Goal: Task Accomplishment & Management: Use online tool/utility

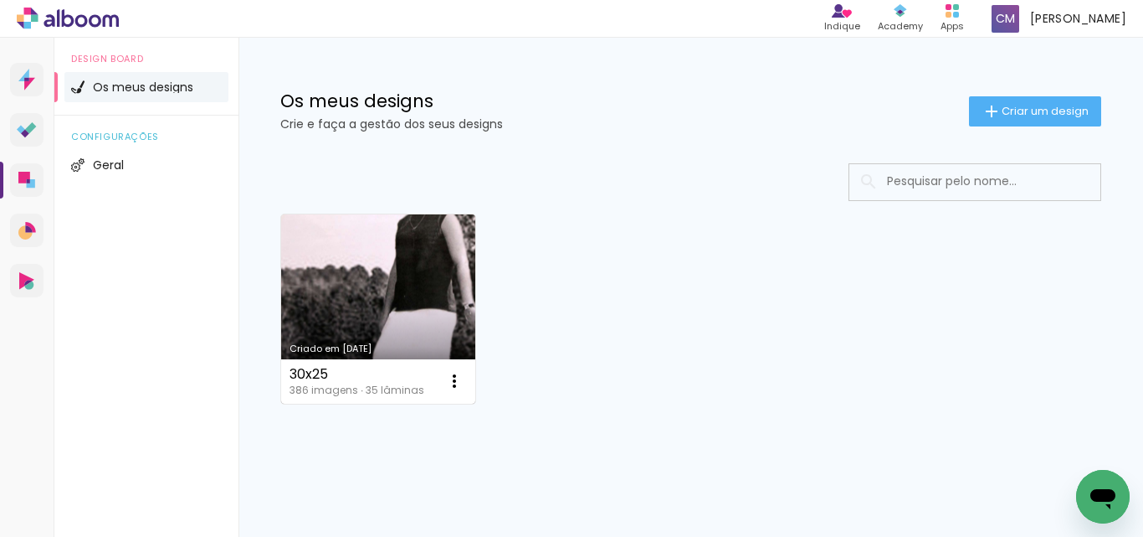
click at [427, 259] on link "Criado em 09/09/25" at bounding box center [378, 308] width 194 height 189
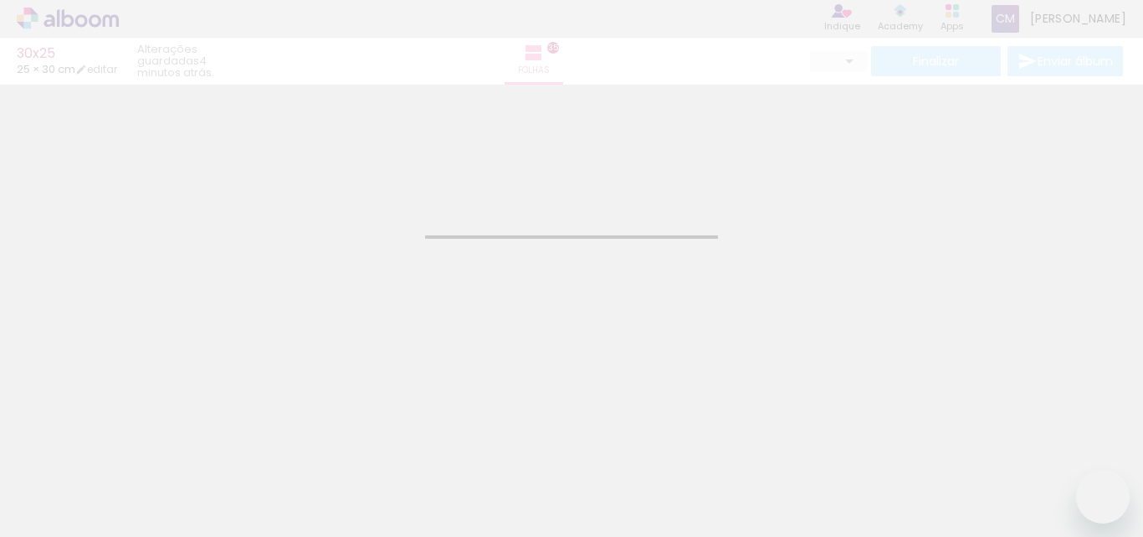
type input "JPG"
type input "Alta, 300 DPI"
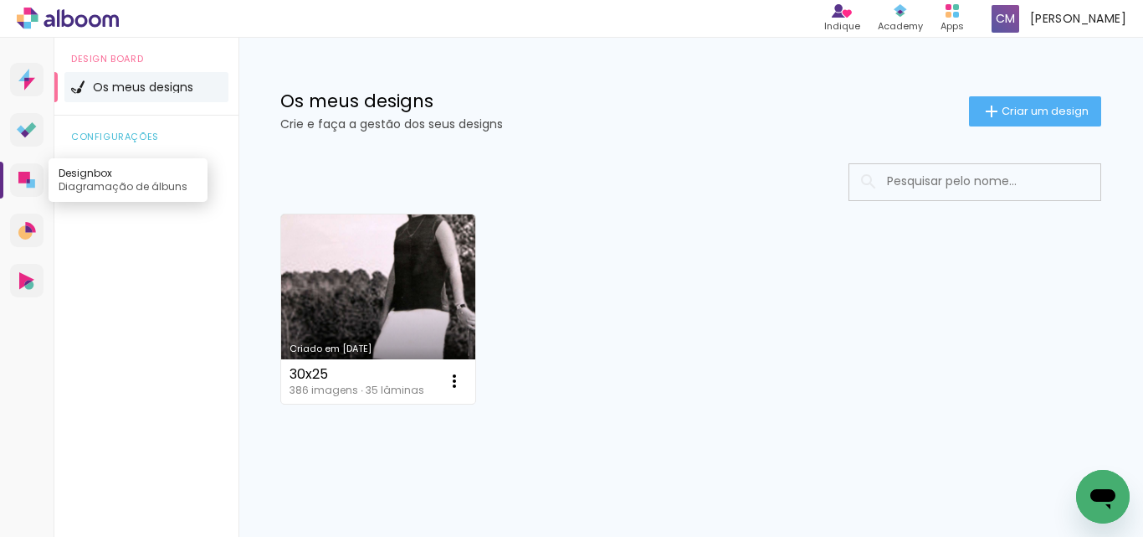
click at [19, 177] on icon at bounding box center [24, 178] width 12 height 12
click at [19, 179] on icon at bounding box center [24, 178] width 12 height 12
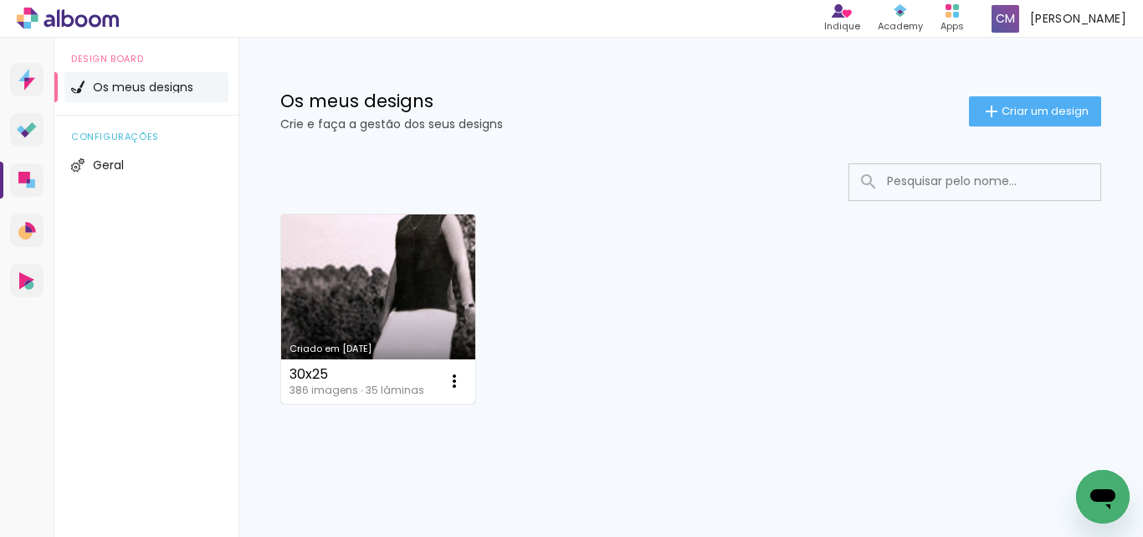
click at [397, 271] on link "Criado em [DATE]" at bounding box center [378, 308] width 194 height 189
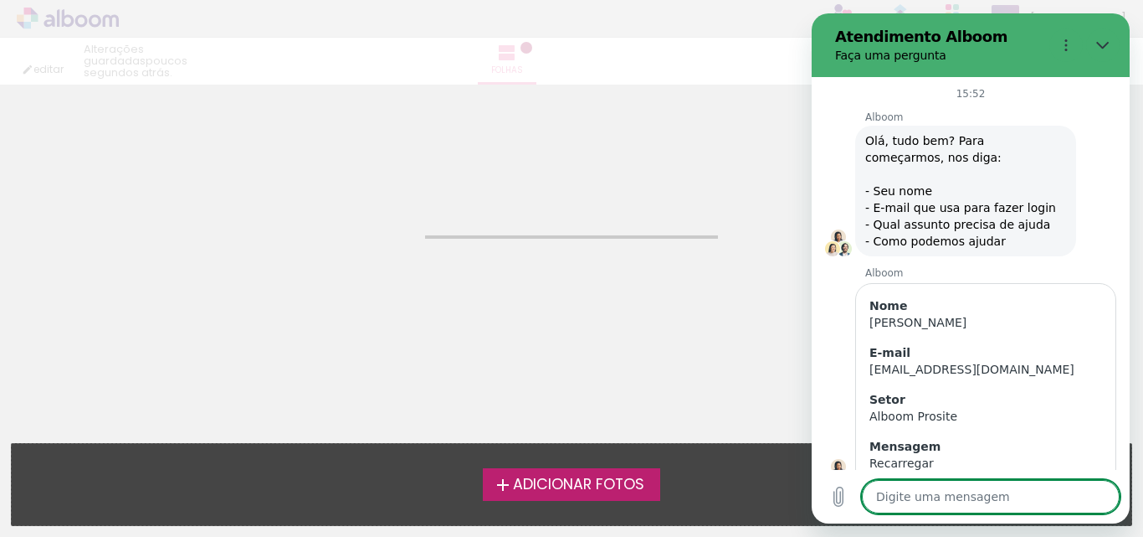
scroll to position [1770, 0]
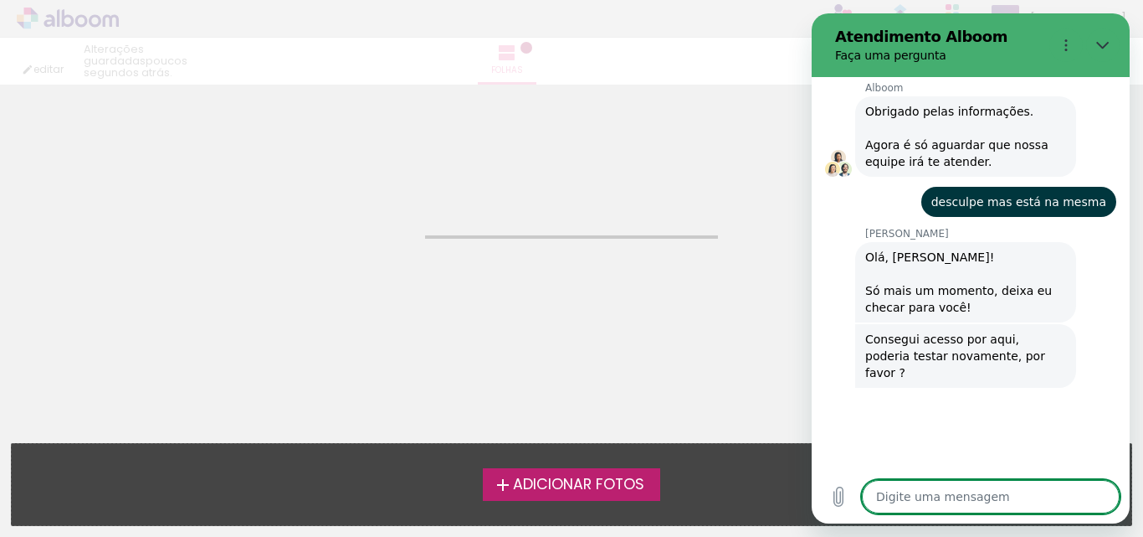
type textarea "x"
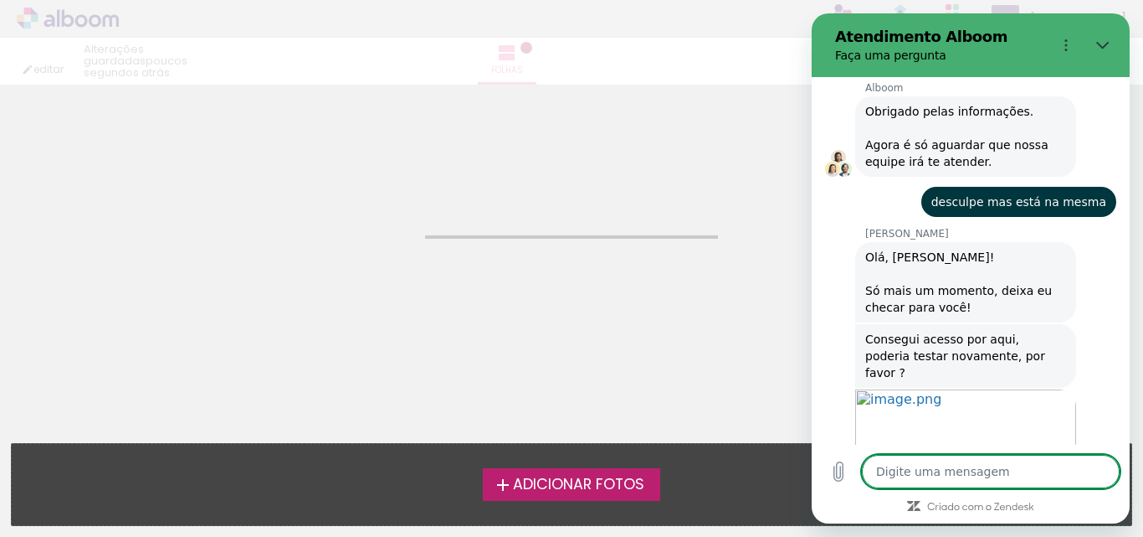
scroll to position [1815, 0]
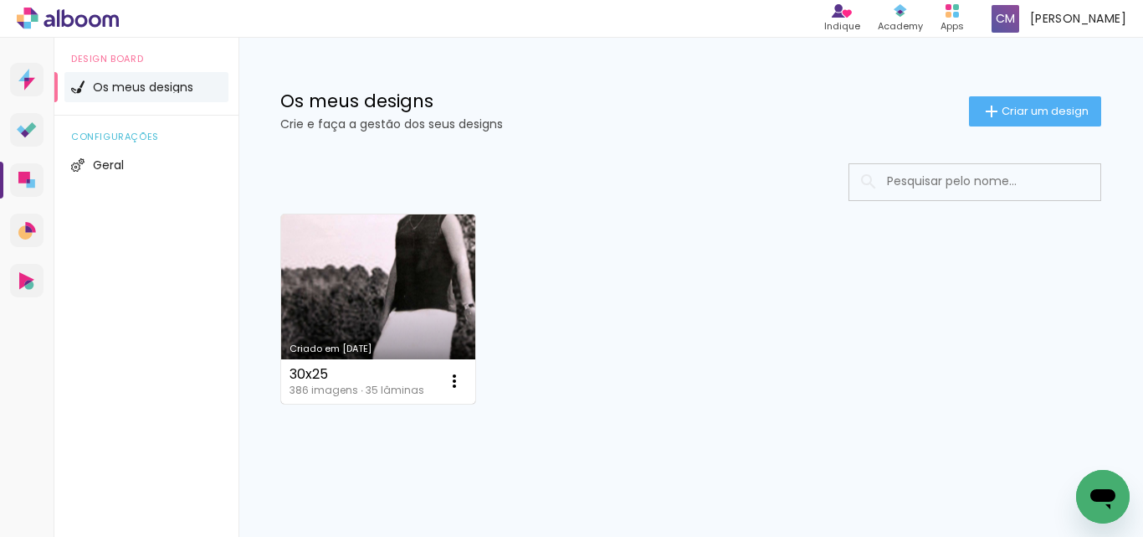
click at [432, 250] on link "Criado em [DATE]" at bounding box center [378, 308] width 194 height 189
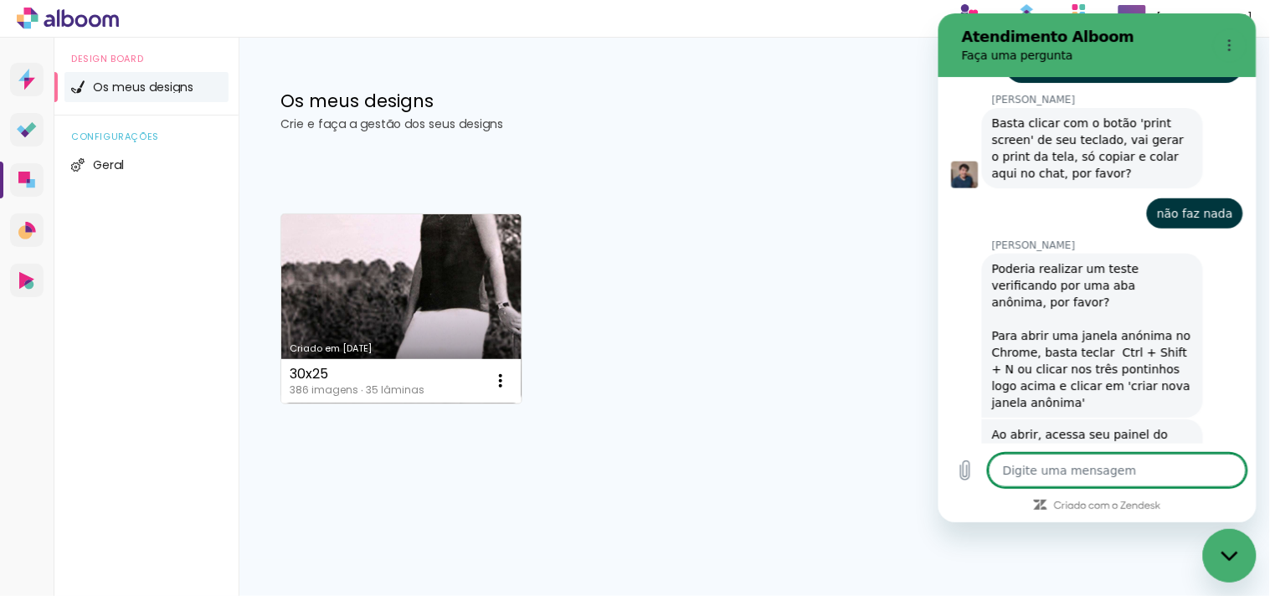
scroll to position [2400, 0]
type textarea "x"
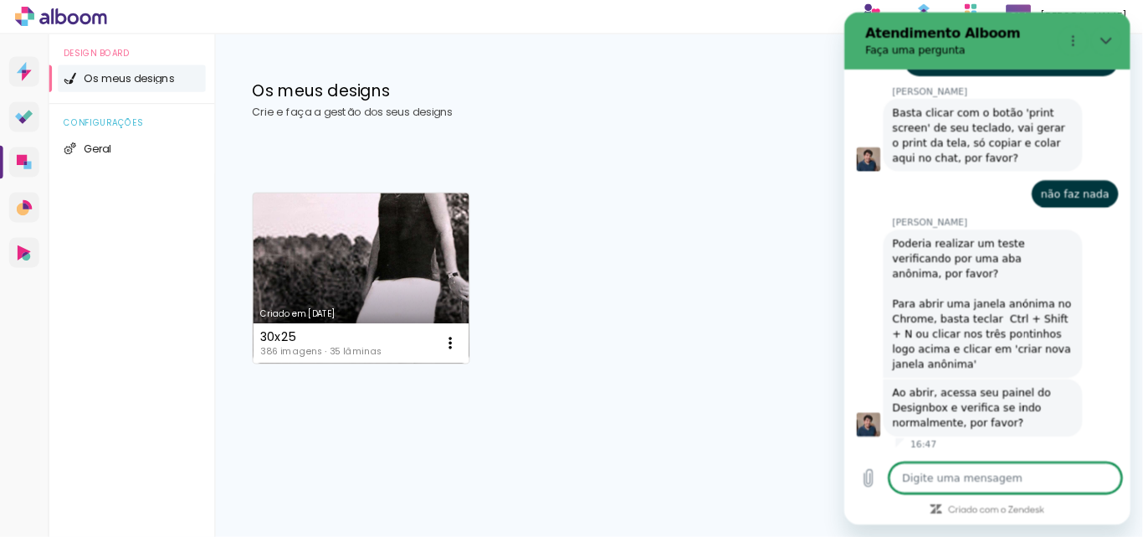
scroll to position [2383, 0]
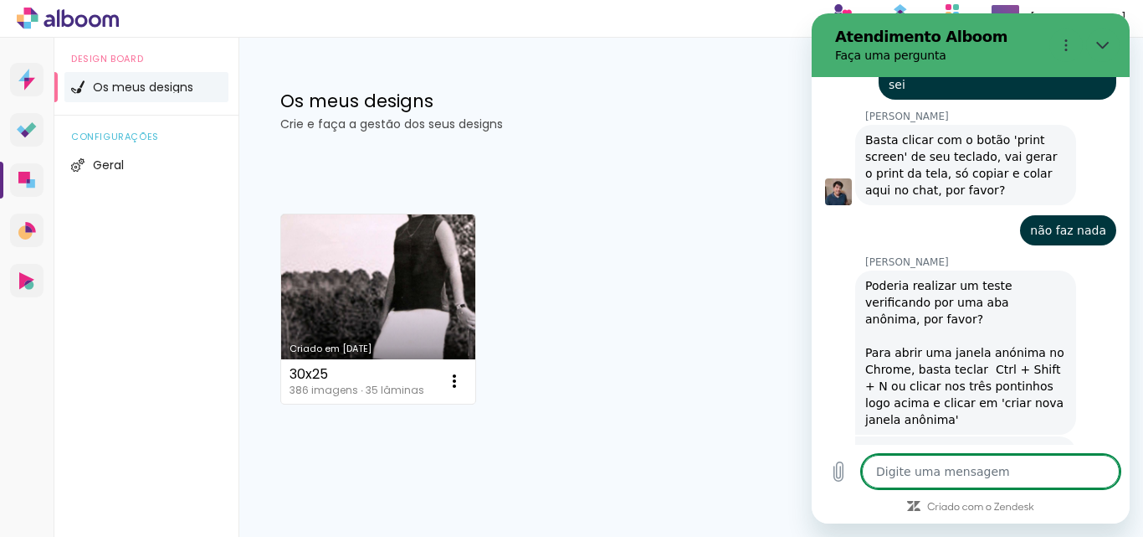
type textarea "+"
type textarea "x"
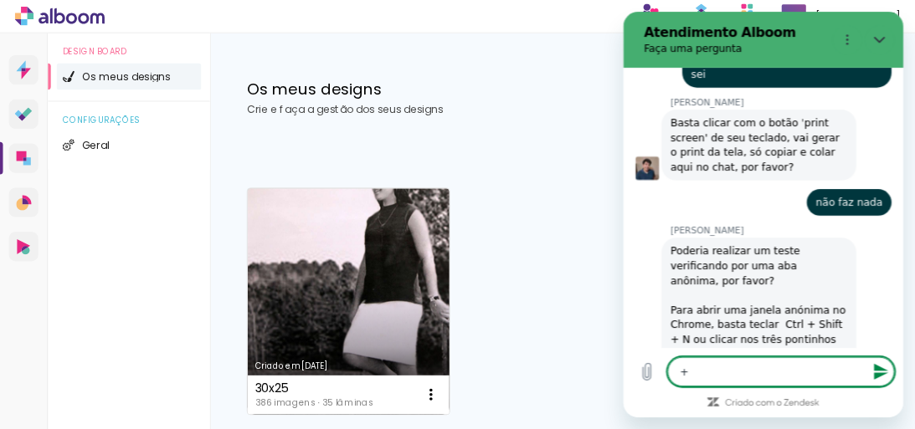
scroll to position [2430, 0]
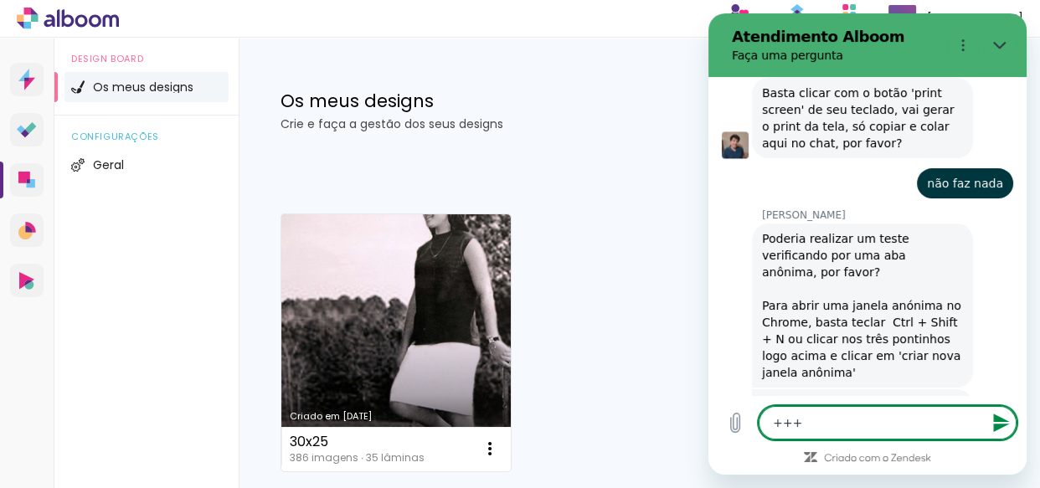
type textarea "++++"
type textarea "x"
type textarea "+++++"
type textarea "x"
type textarea "++++++"
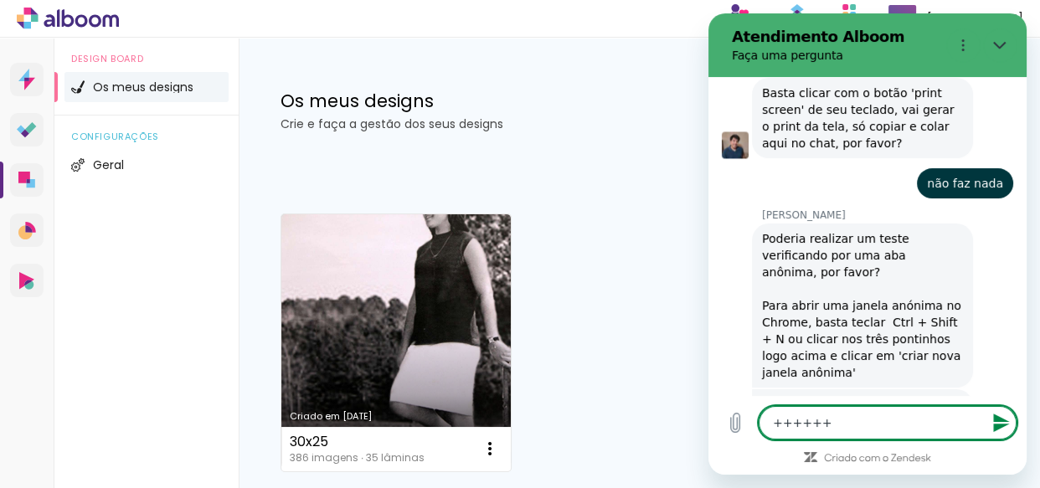
type textarea "x"
type textarea "+++++++"
type textarea "x"
type textarea "++++++"
type textarea "x"
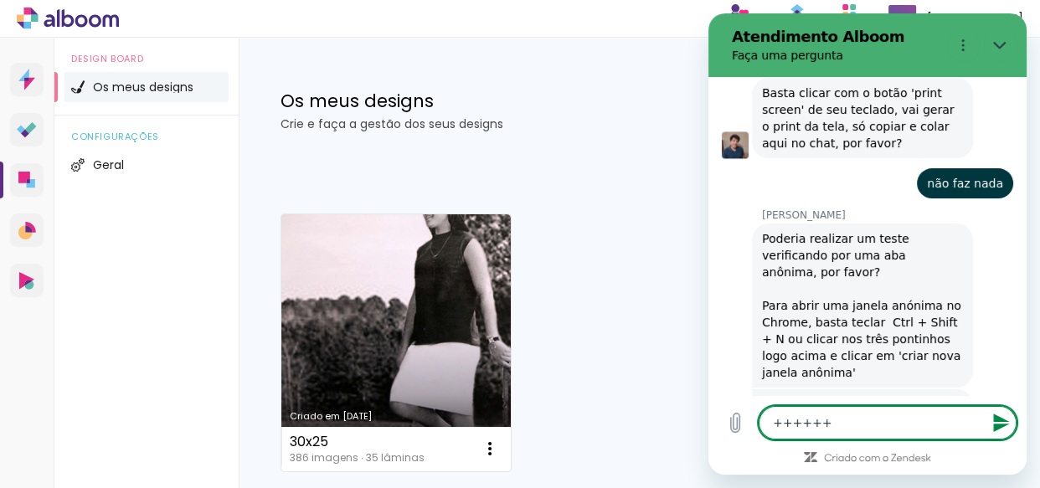
type textarea "+++++"
type textarea "x"
type textarea "++++"
type textarea "x"
type textarea "+++"
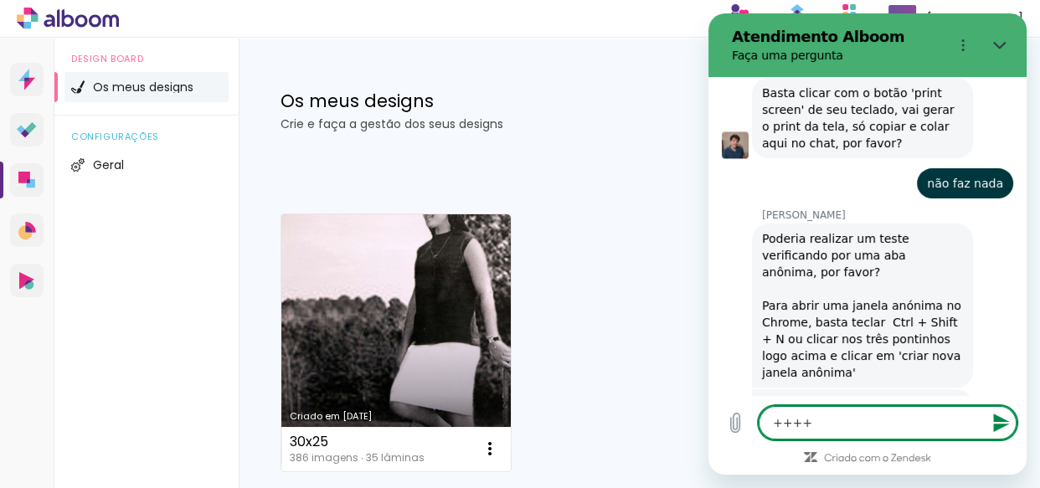
type textarea "x"
type textarea "++"
type textarea "x"
type textarea "+"
type textarea "x"
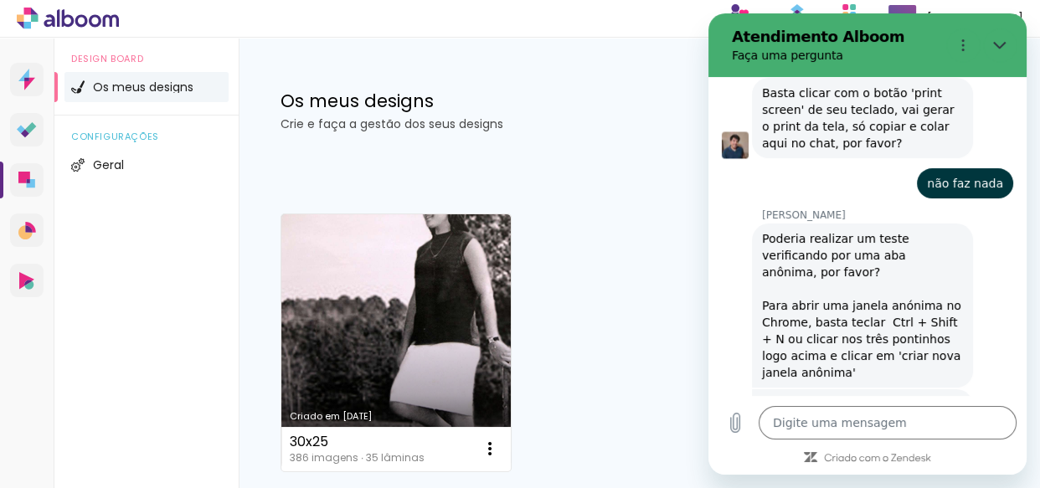
click at [655, 424] on div "Criado em 09/09/25 30x25 386 imagens ∙ 35 lâminas Abrir Fazer uma cópia Excluir" at bounding box center [639, 342] width 732 height 272
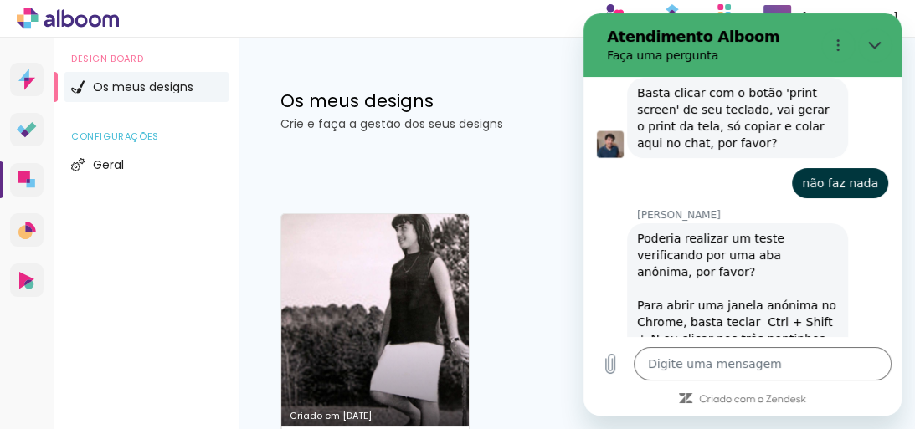
scroll to position [2472, 0]
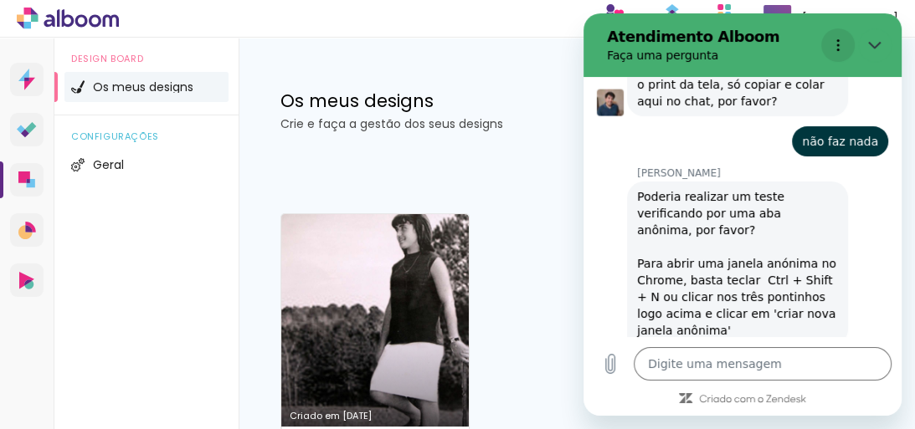
click at [833, 46] on icon "Menu de opções" at bounding box center [837, 45] width 13 height 13
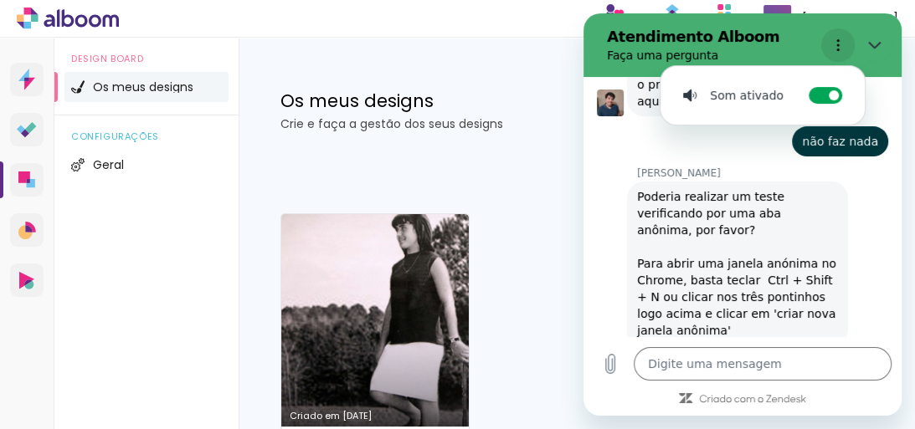
click at [833, 46] on icon "Menu de opções" at bounding box center [837, 45] width 13 height 13
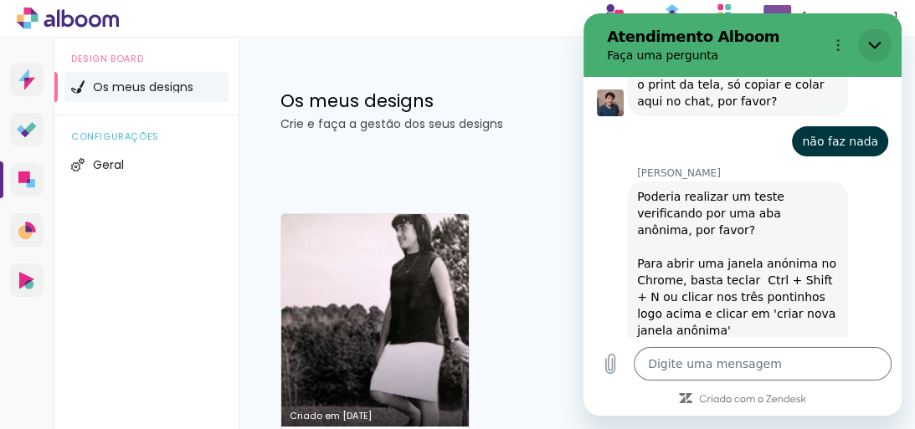
click at [879, 46] on icon "Fechar" at bounding box center [874, 45] width 13 height 13
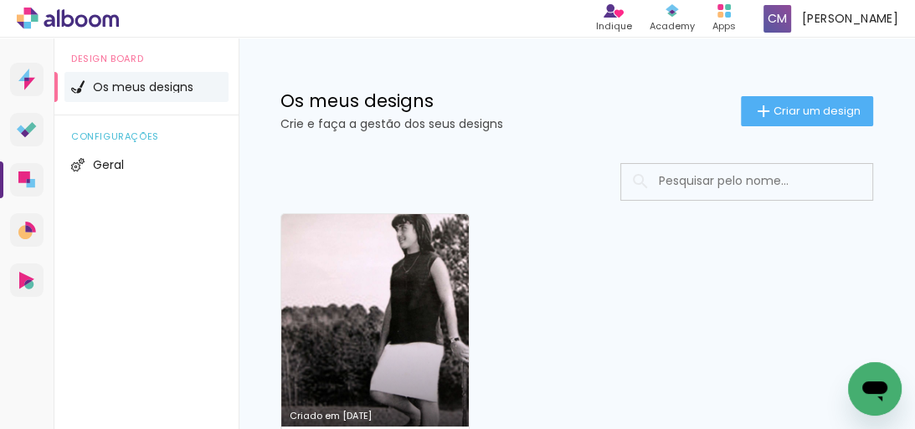
click at [878, 376] on icon "Abrir janela de mensagens" at bounding box center [875, 389] width 30 height 30
type textarea "x"
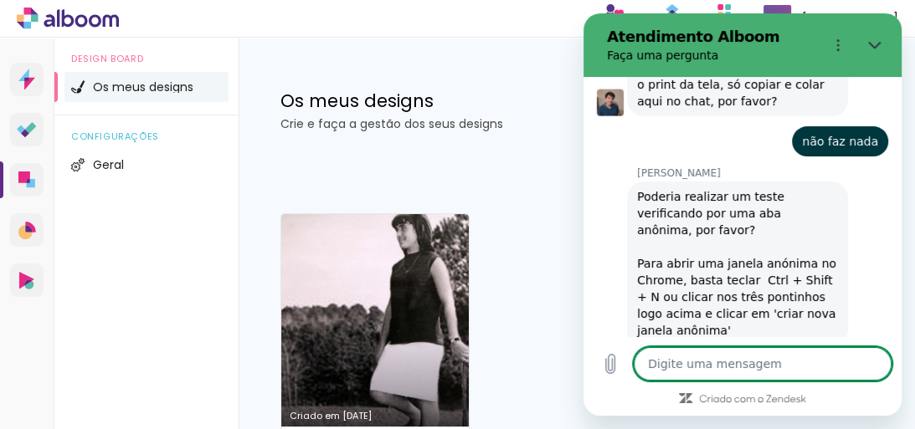
click at [685, 368] on textarea at bounding box center [763, 363] width 258 height 33
type textarea "i"
type textarea "x"
type textarea "is"
type textarea "x"
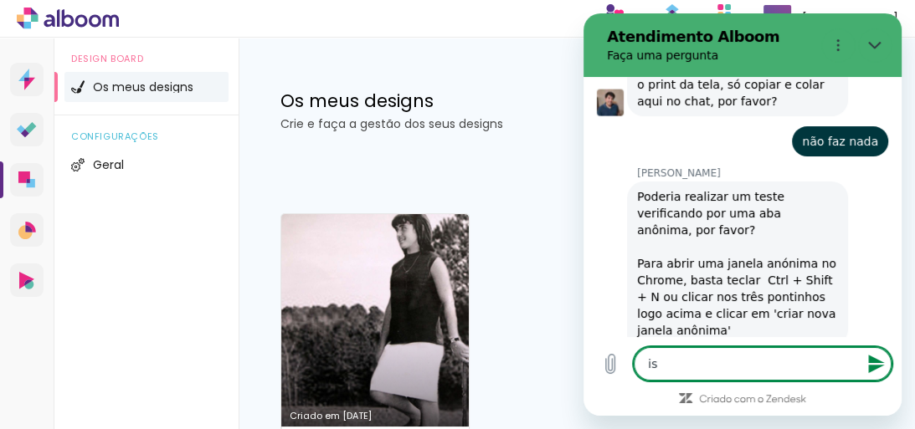
type textarea "ist"
type textarea "x"
type textarea "isto"
type textarea "x"
type textarea "isto"
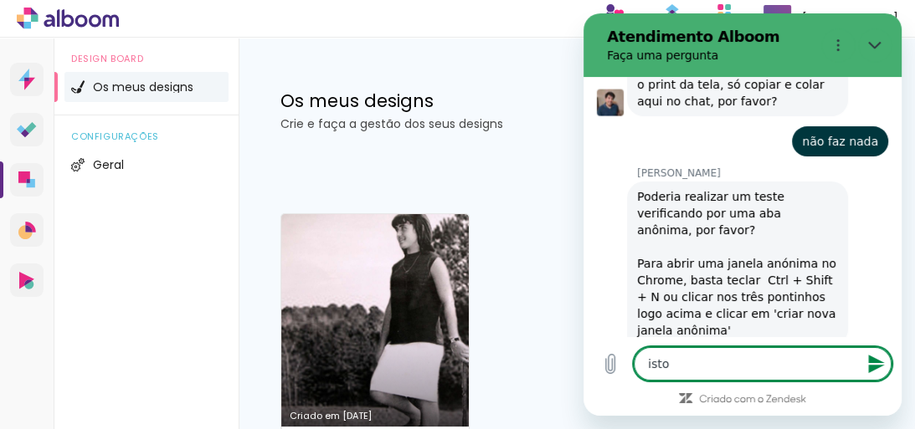
type textarea "x"
type textarea "isto n"
type textarea "x"
type textarea "isto nã"
type textarea "x"
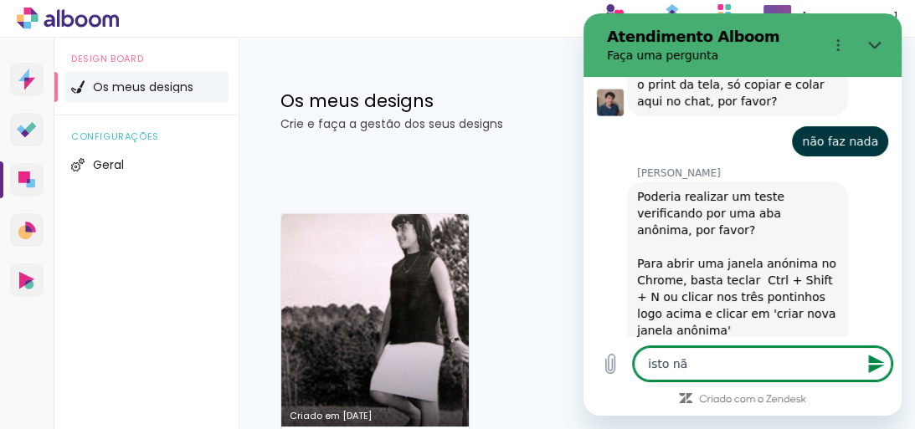
type textarea "isto não"
type textarea "x"
type textarea "isto não"
type textarea "x"
type textarea "isto não f"
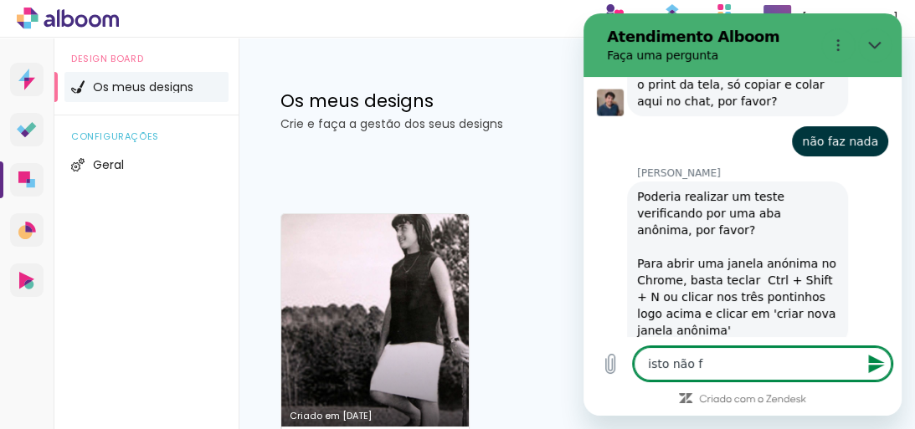
type textarea "x"
type textarea "isto não fa"
type textarea "x"
type textarea "isto não faz"
type textarea "x"
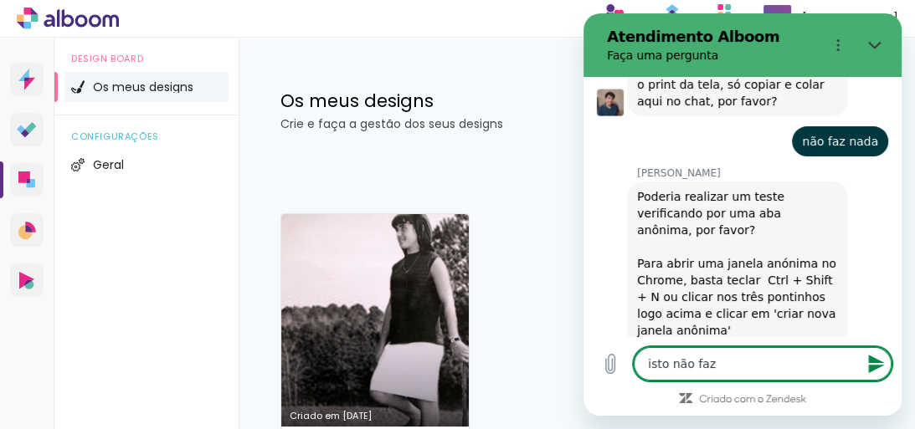
type textarea "isto não faz"
type textarea "x"
type textarea "isto não faz n"
type textarea "x"
type textarea "isto não faz na"
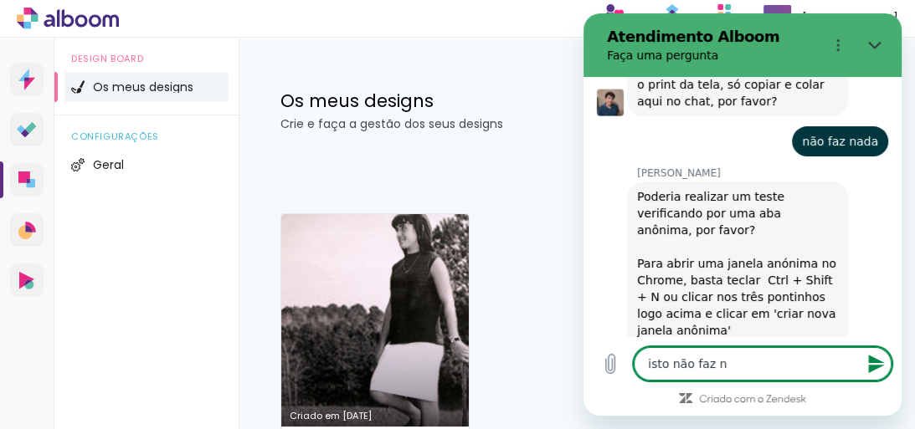
type textarea "x"
type textarea "isto não faz nad"
type textarea "x"
type textarea "isto não faz nada"
type textarea "x"
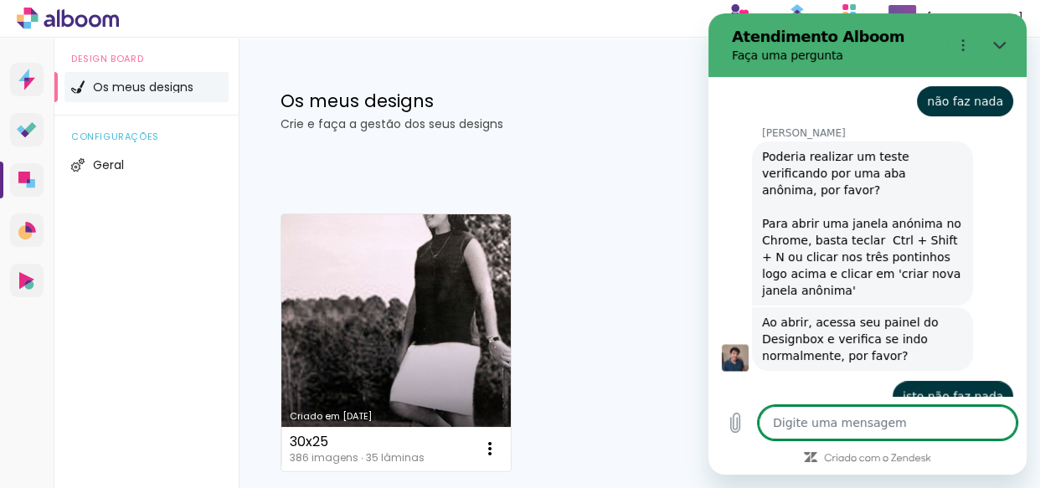
scroll to position [2470, 0]
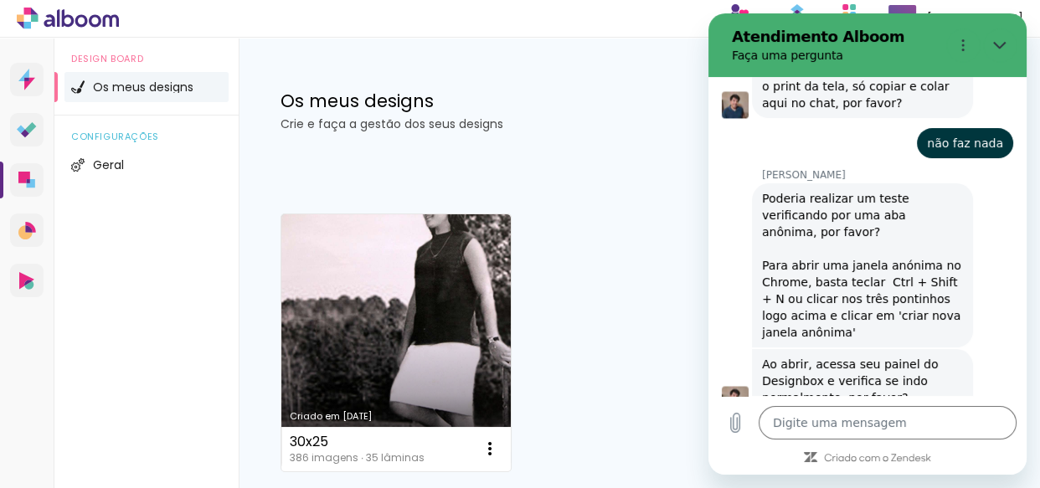
drag, startPoint x: 669, startPoint y: 372, endPoint x: 646, endPoint y: 348, distance: 33.2
click at [646, 348] on div "Criado em 09/09/25 30x25 386 imagens ∙ 35 lâminas Abrir Fazer uma cópia Excluir" at bounding box center [639, 342] width 732 height 272
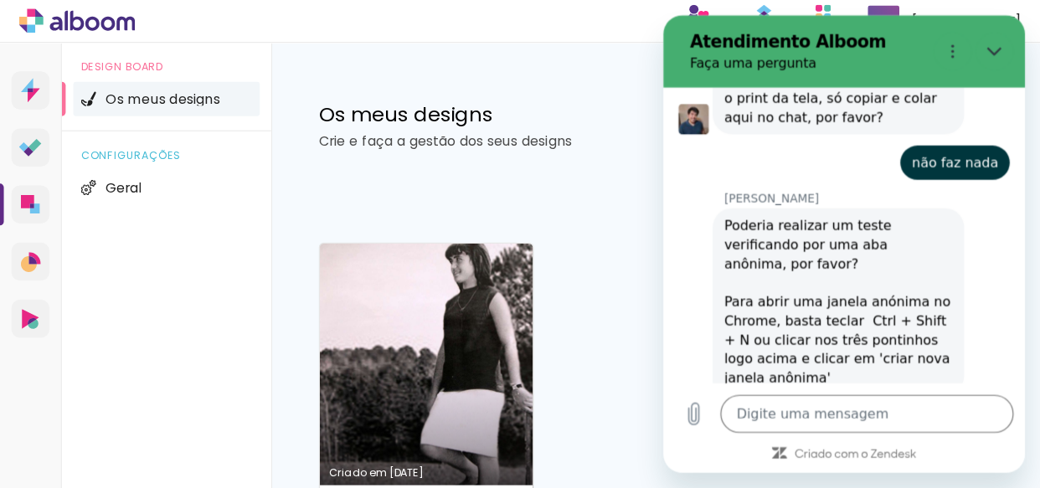
scroll to position [2512, 0]
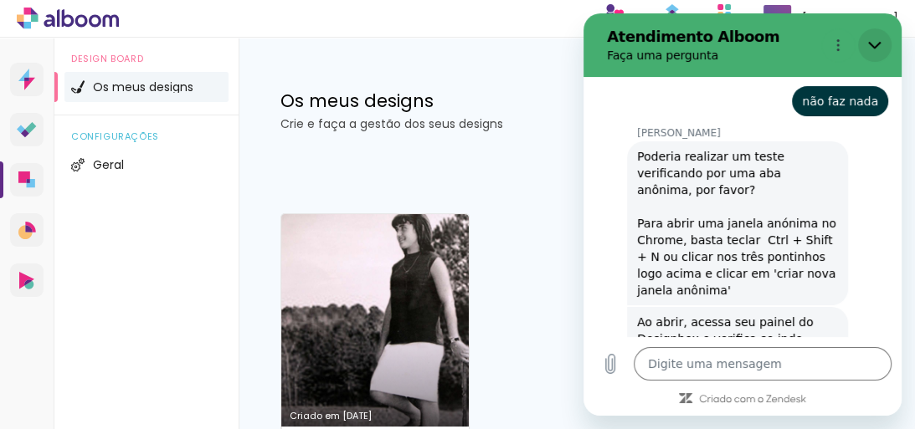
click at [875, 43] on icon "Fechar" at bounding box center [874, 45] width 13 height 13
type textarea "x"
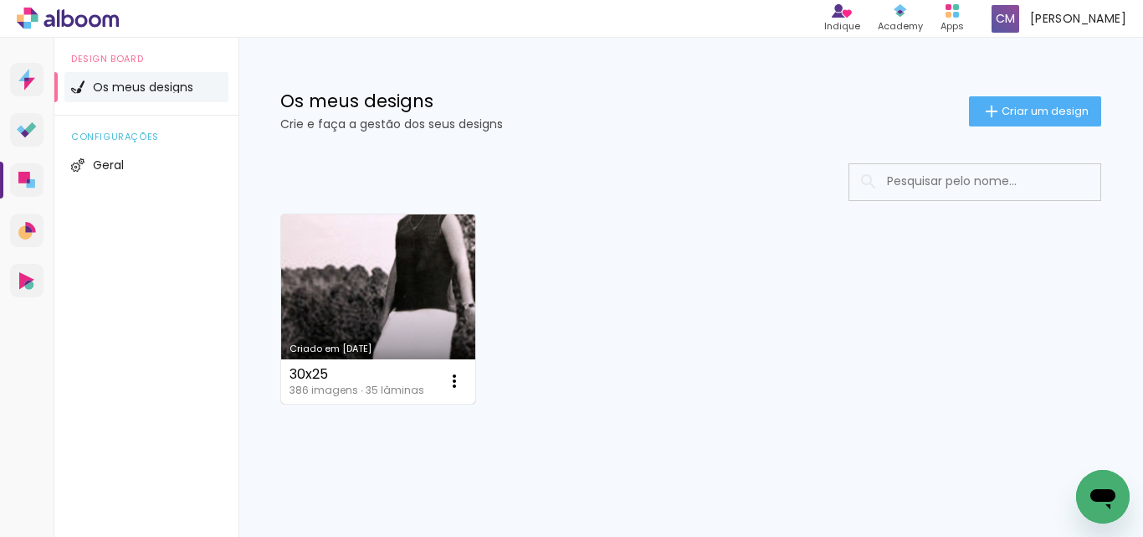
scroll to position [2565, 0]
click at [446, 252] on link "Criado em [DATE]" at bounding box center [378, 308] width 194 height 189
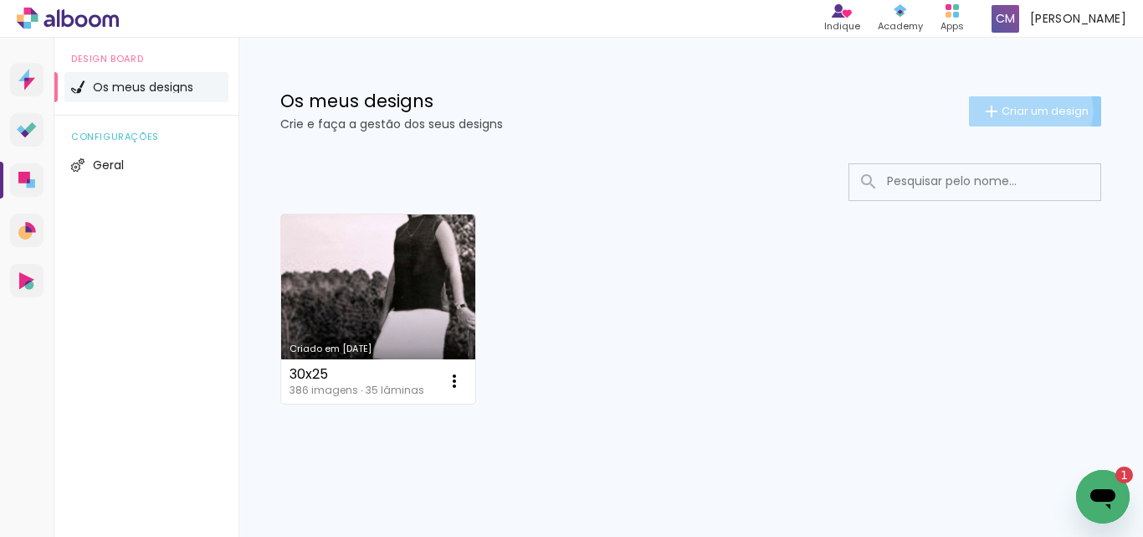
click at [1011, 110] on span "Criar um design" at bounding box center [1045, 110] width 87 height 11
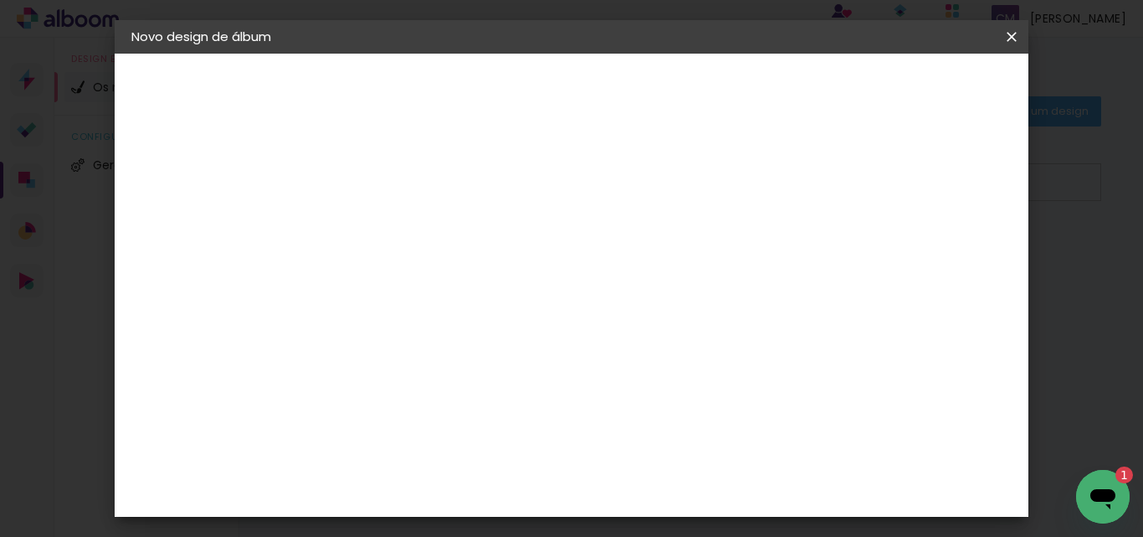
click at [577, 91] on div "Avançar" at bounding box center [531, 88] width 90 height 28
click at [405, 222] on input at bounding box center [405, 225] width 0 height 26
type input "30x25 amador"
type paper-input "30x25 amador"
click at [0, 0] on slot "Avançar" at bounding box center [0, 0] width 0 height 0
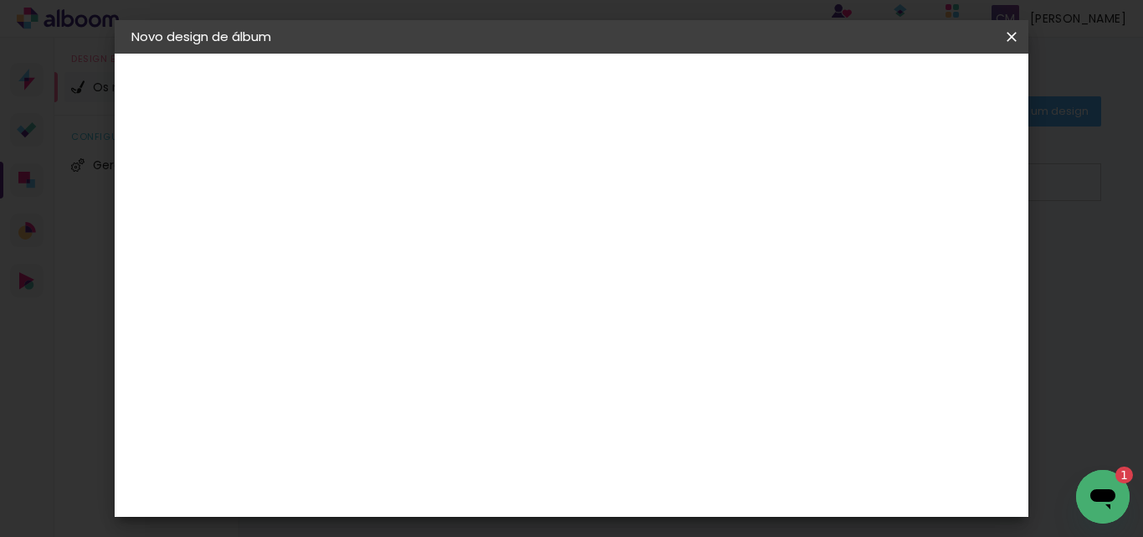
click at [650, 251] on paper-item "Tamanho Livre" at bounding box center [587, 258] width 126 height 44
click at [0, 0] on slot "Avançar" at bounding box center [0, 0] width 0 height 0
drag, startPoint x: 680, startPoint y: 454, endPoint x: 656, endPoint y: 465, distance: 26.6
click at [656, 465] on input "60" at bounding box center [664, 452] width 44 height 25
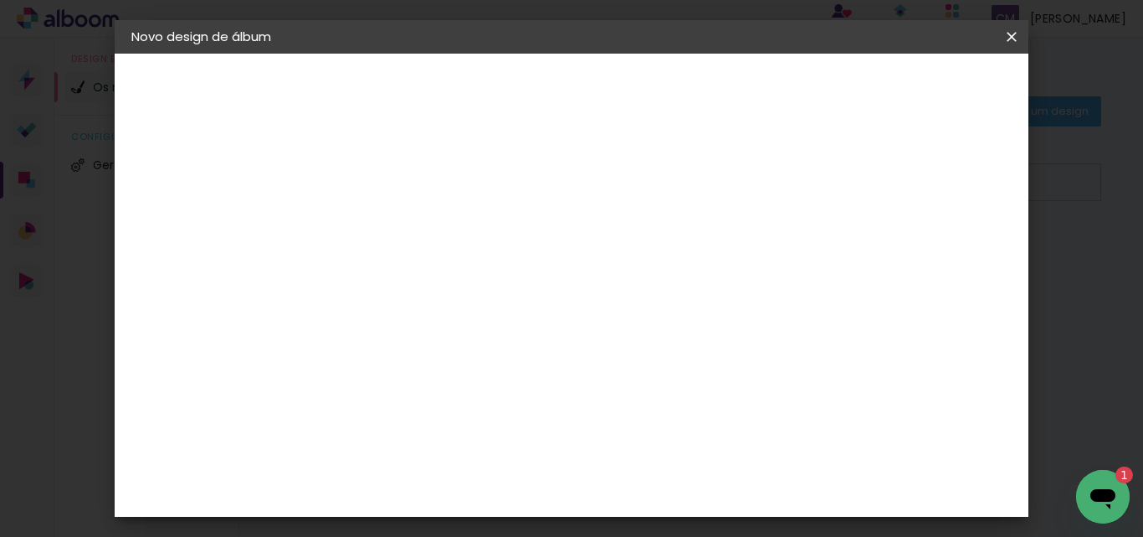
scroll to position [285, 0]
type input "50"
type paper-input "50"
click at [860, 88] on span "Iniciar design" at bounding box center [822, 89] width 76 height 12
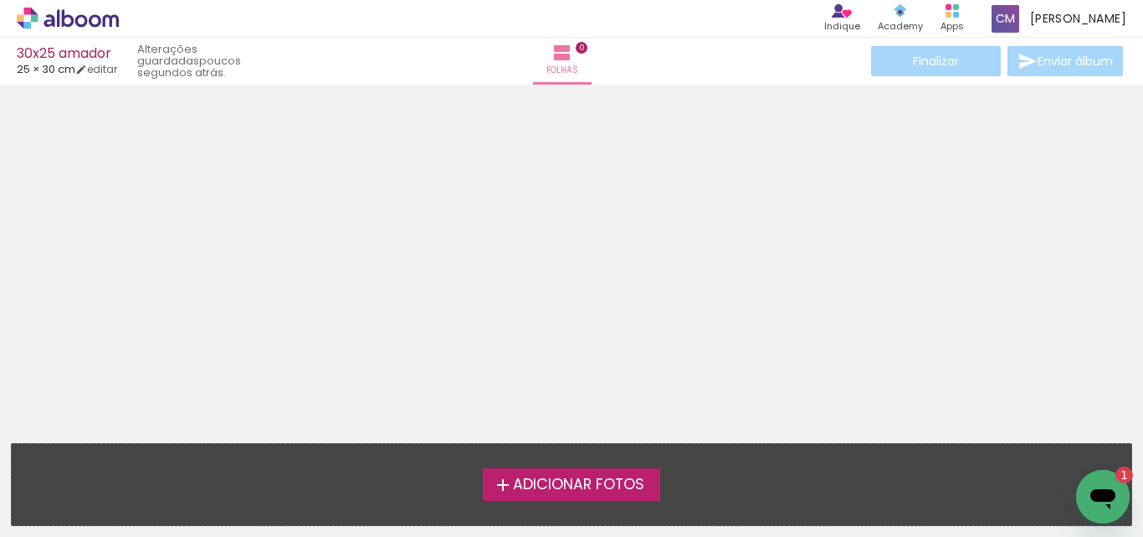
click at [604, 482] on span "Adicionar Fotos" at bounding box center [578, 484] width 131 height 15
click at [0, 0] on input "file" at bounding box center [0, 0] width 0 height 0
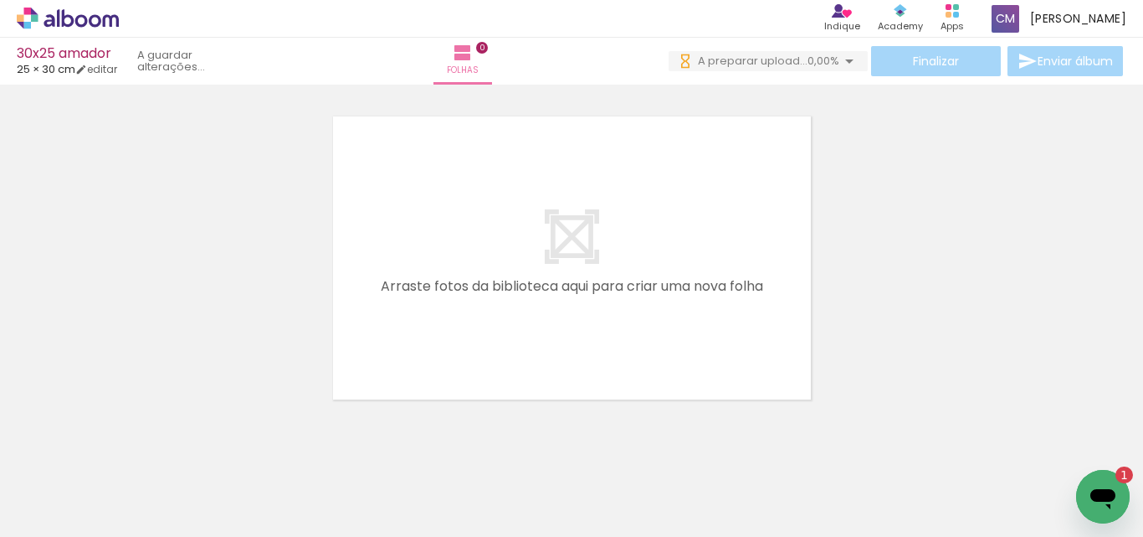
click at [1112, 489] on icon "Abrir janela de mensagens, 1 mensagem não lida" at bounding box center [1103, 496] width 30 height 30
